Goal: Task Accomplishment & Management: Manage account settings

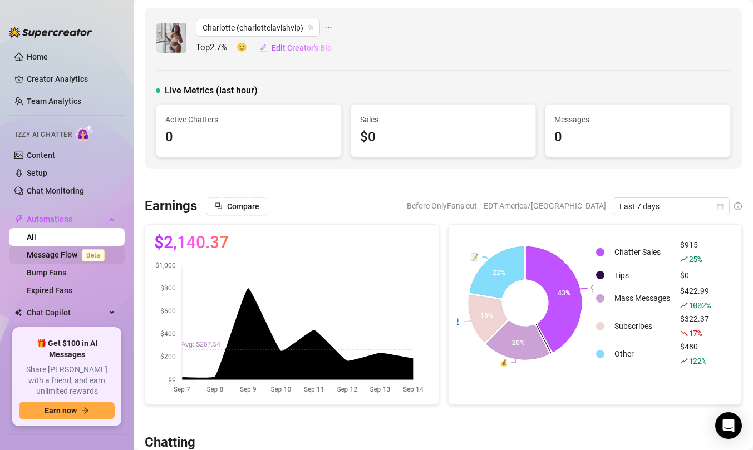
click at [62, 253] on link "Message Flow Beta" at bounding box center [68, 255] width 82 height 9
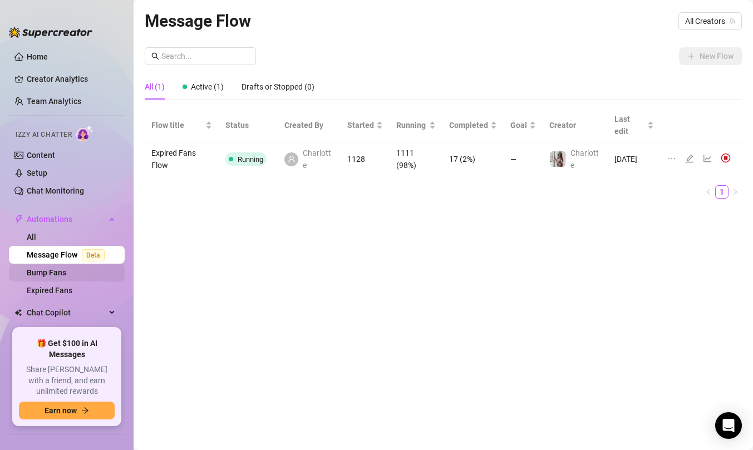
click at [66, 277] on link "Bump Fans" at bounding box center [47, 272] width 40 height 9
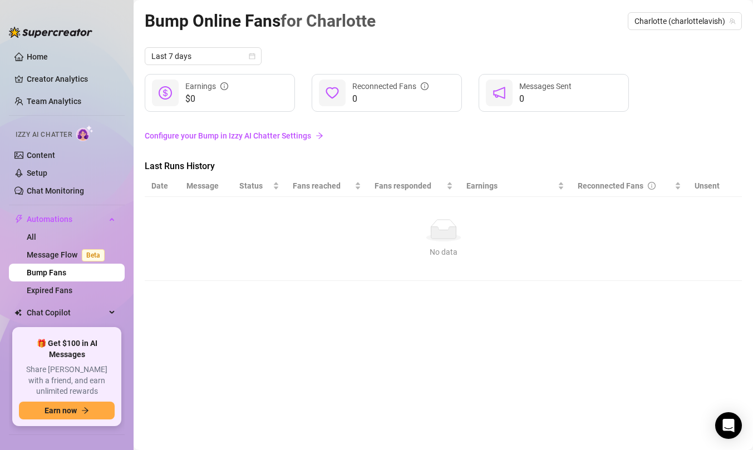
click at [293, 136] on link "Configure your Bump in Izzy AI Chatter Settings" at bounding box center [443, 136] width 597 height 12
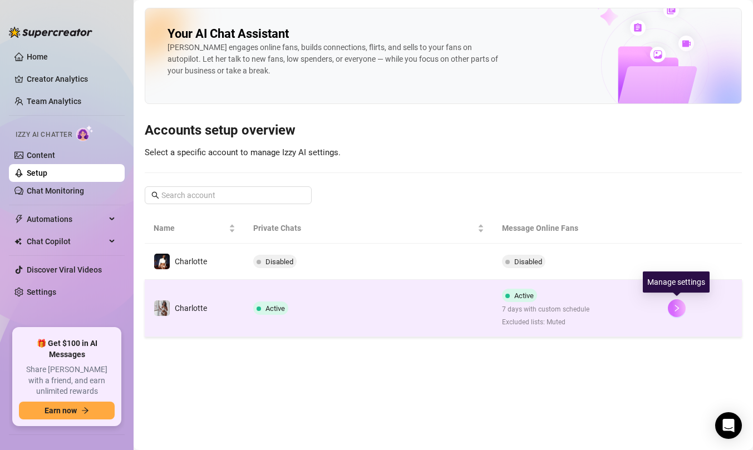
click at [676, 307] on icon "right" at bounding box center [677, 309] width 8 height 8
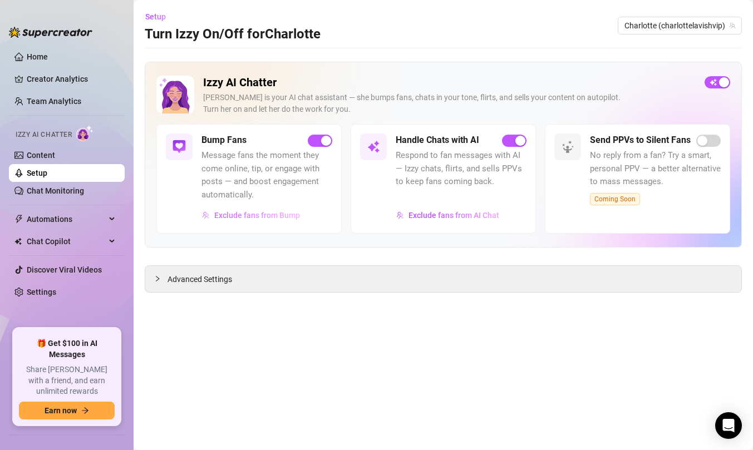
click at [294, 218] on span "Exclude fans from Bump" at bounding box center [257, 215] width 86 height 9
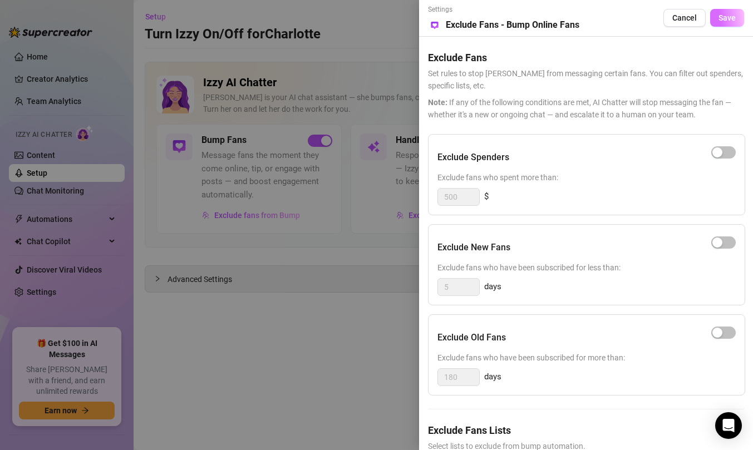
click at [724, 18] on span "Save" at bounding box center [727, 17] width 17 height 9
